Goal: Task Accomplishment & Management: Use online tool/utility

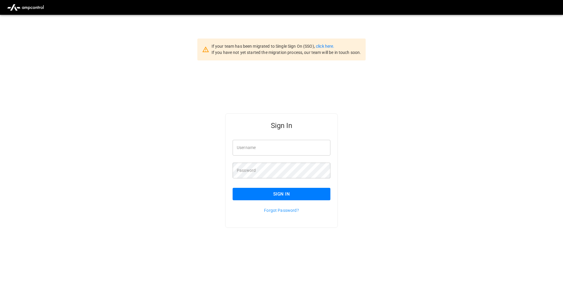
type input "**********"
click at [293, 190] on button "Sign In" at bounding box center [281, 194] width 98 height 12
